Goal: Find contact information: Find contact information

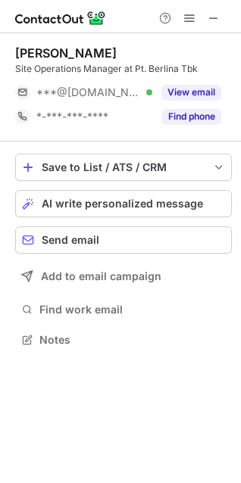
scroll to position [329, 241]
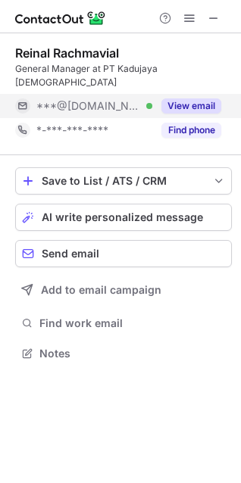
scroll to position [329, 241]
click at [201, 98] on button "View email" at bounding box center [191, 105] width 60 height 15
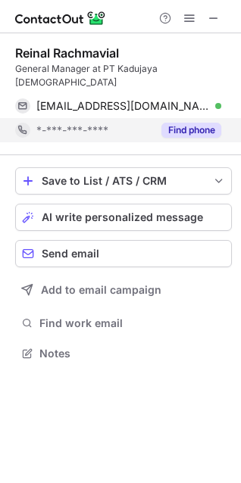
click at [198, 123] on button "Find phone" at bounding box center [191, 130] width 60 height 15
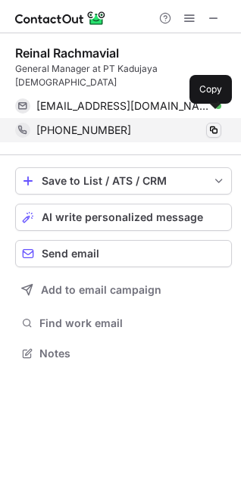
click at [212, 124] on span at bounding box center [213, 130] width 12 height 12
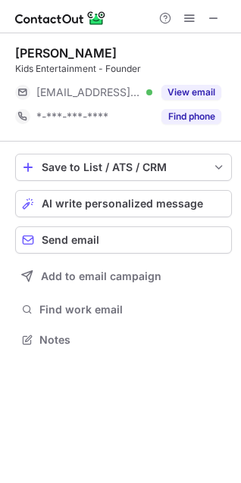
scroll to position [329, 241]
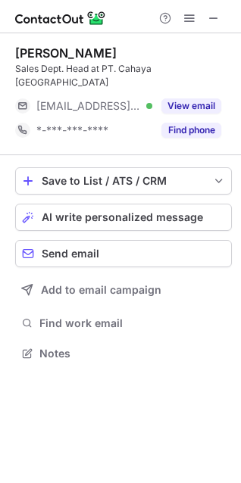
scroll to position [329, 241]
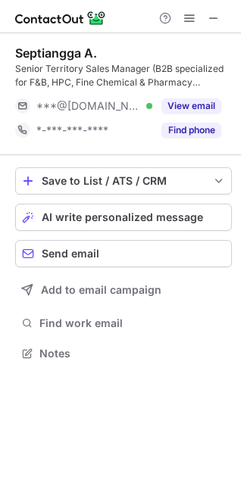
scroll to position [343, 241]
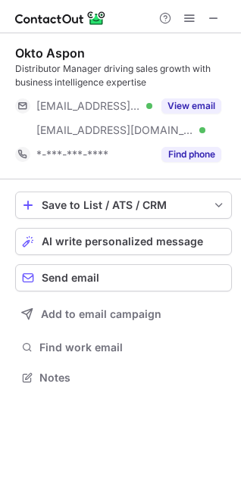
scroll to position [367, 241]
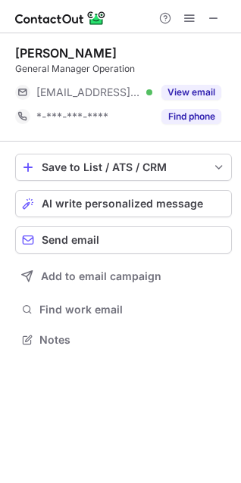
scroll to position [329, 241]
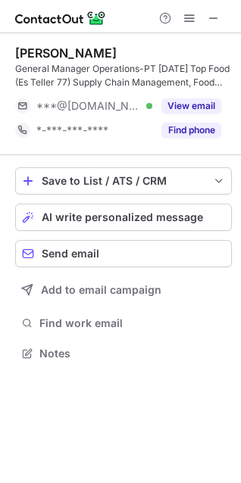
scroll to position [343, 241]
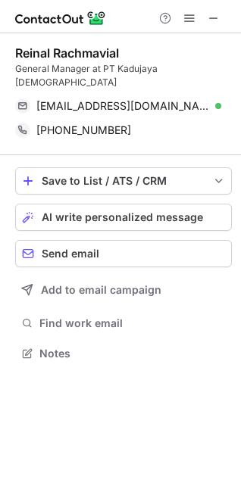
scroll to position [329, 241]
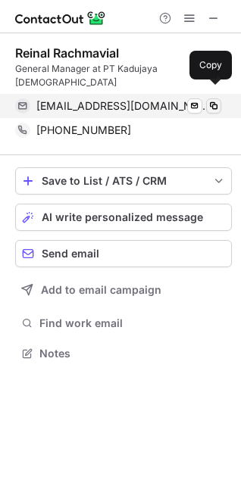
click at [213, 100] on span at bounding box center [213, 106] width 12 height 12
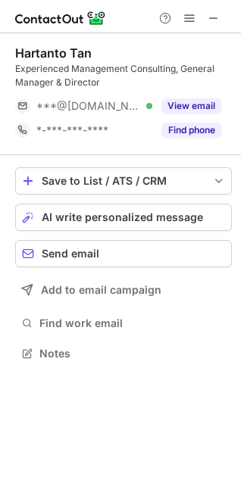
scroll to position [343, 241]
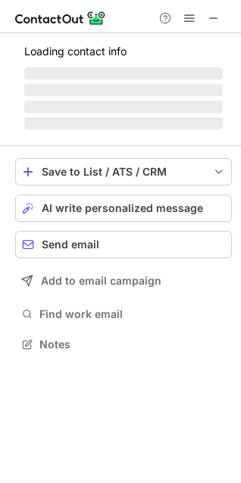
scroll to position [329, 241]
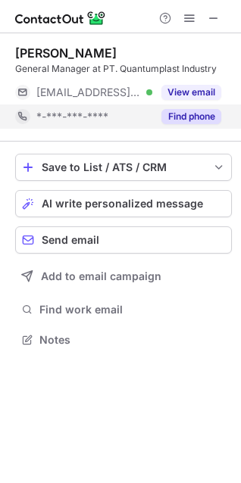
click at [174, 119] on button "Find phone" at bounding box center [191, 116] width 60 height 15
click at [174, 119] on div "*-***-***-****" at bounding box center [128, 117] width 185 height 14
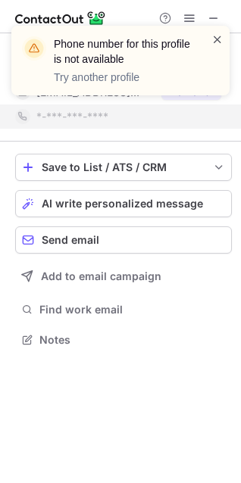
click at [216, 41] on span at bounding box center [217, 39] width 12 height 15
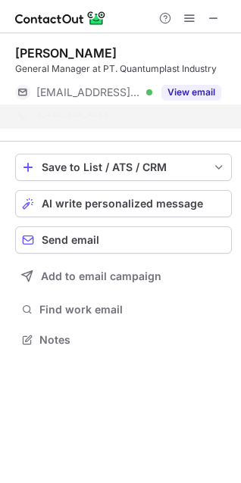
click at [200, 93] on div "Phone number for this profile is not available Try another profile" at bounding box center [120, 61] width 218 height 70
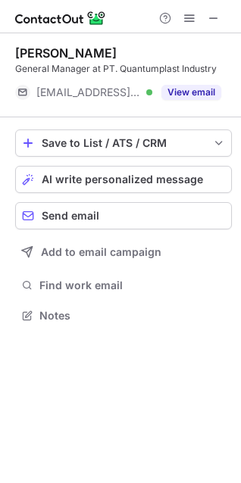
scroll to position [305, 241]
click at [200, 93] on button "View email" at bounding box center [191, 92] width 60 height 15
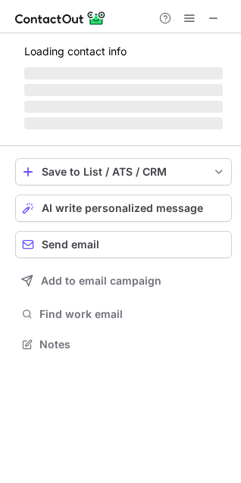
scroll to position [353, 241]
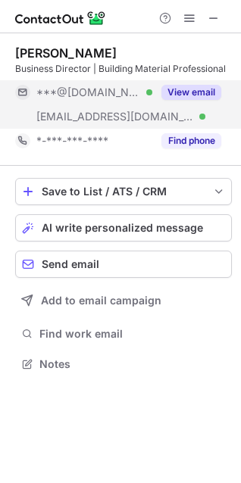
click at [182, 90] on button "View email" at bounding box center [191, 92] width 60 height 15
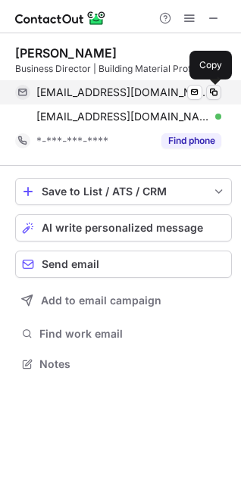
click at [214, 95] on span at bounding box center [213, 92] width 12 height 12
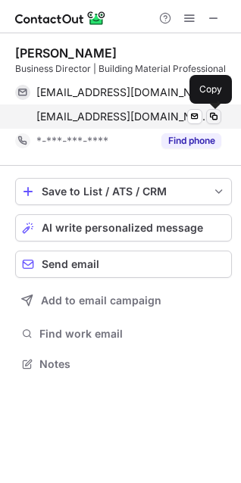
click at [215, 118] on span at bounding box center [213, 116] width 12 height 12
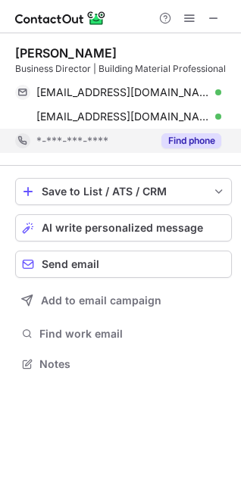
click at [216, 140] on button "Find phone" at bounding box center [191, 140] width 60 height 15
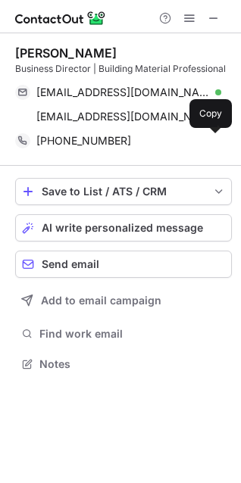
click at [216, 140] on span at bounding box center [213, 141] width 12 height 12
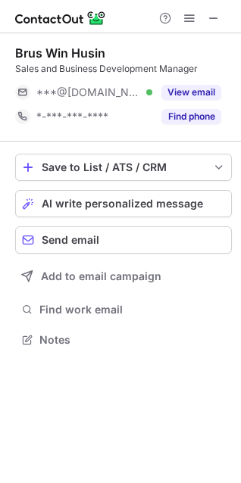
scroll to position [329, 241]
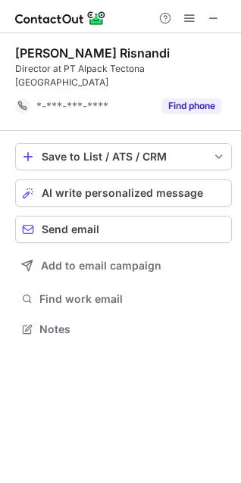
scroll to position [305, 241]
